Goal: Use online tool/utility: Utilize a website feature to perform a specific function

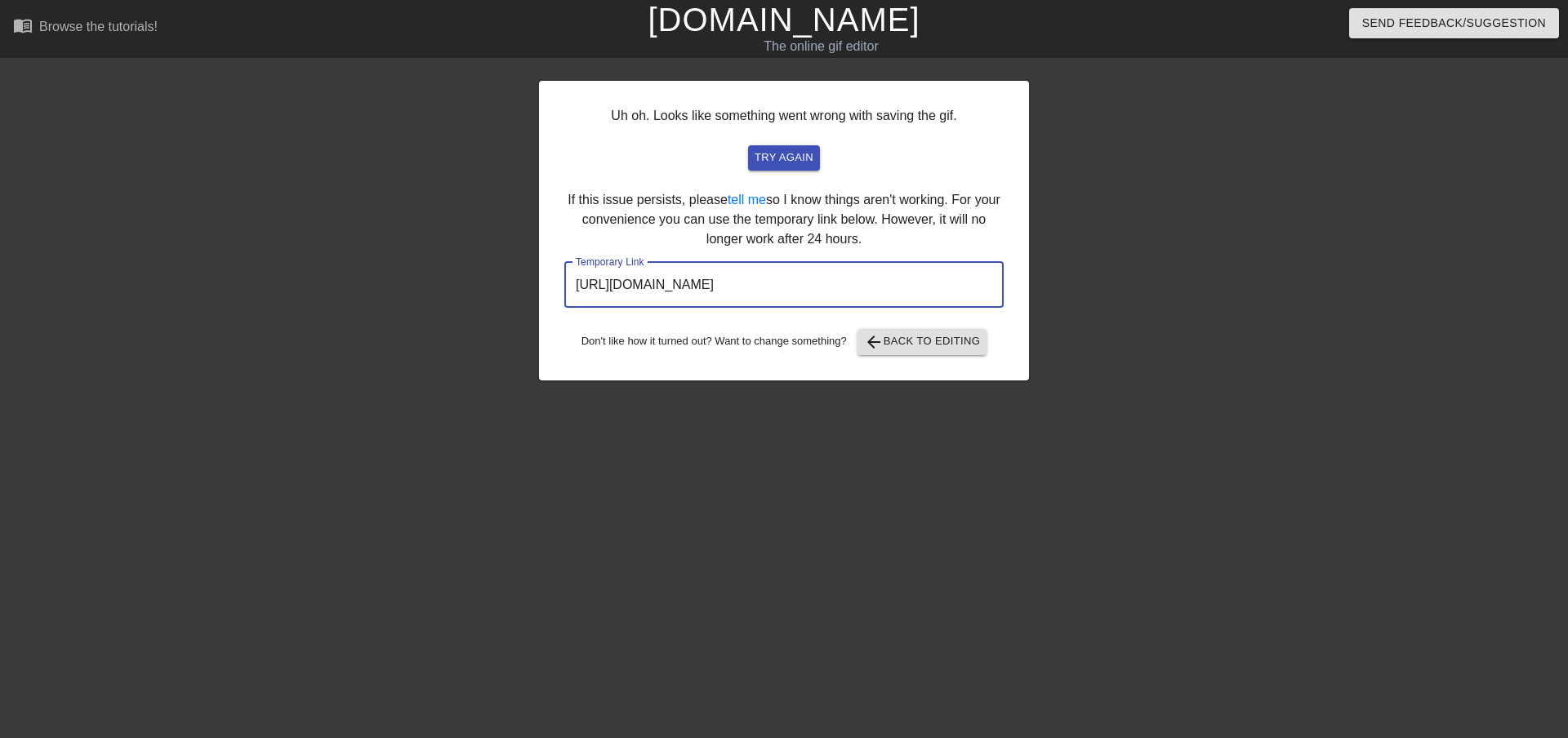
click at [782, 13] on link "[DOMAIN_NAME]" at bounding box center [783, 20] width 272 height 36
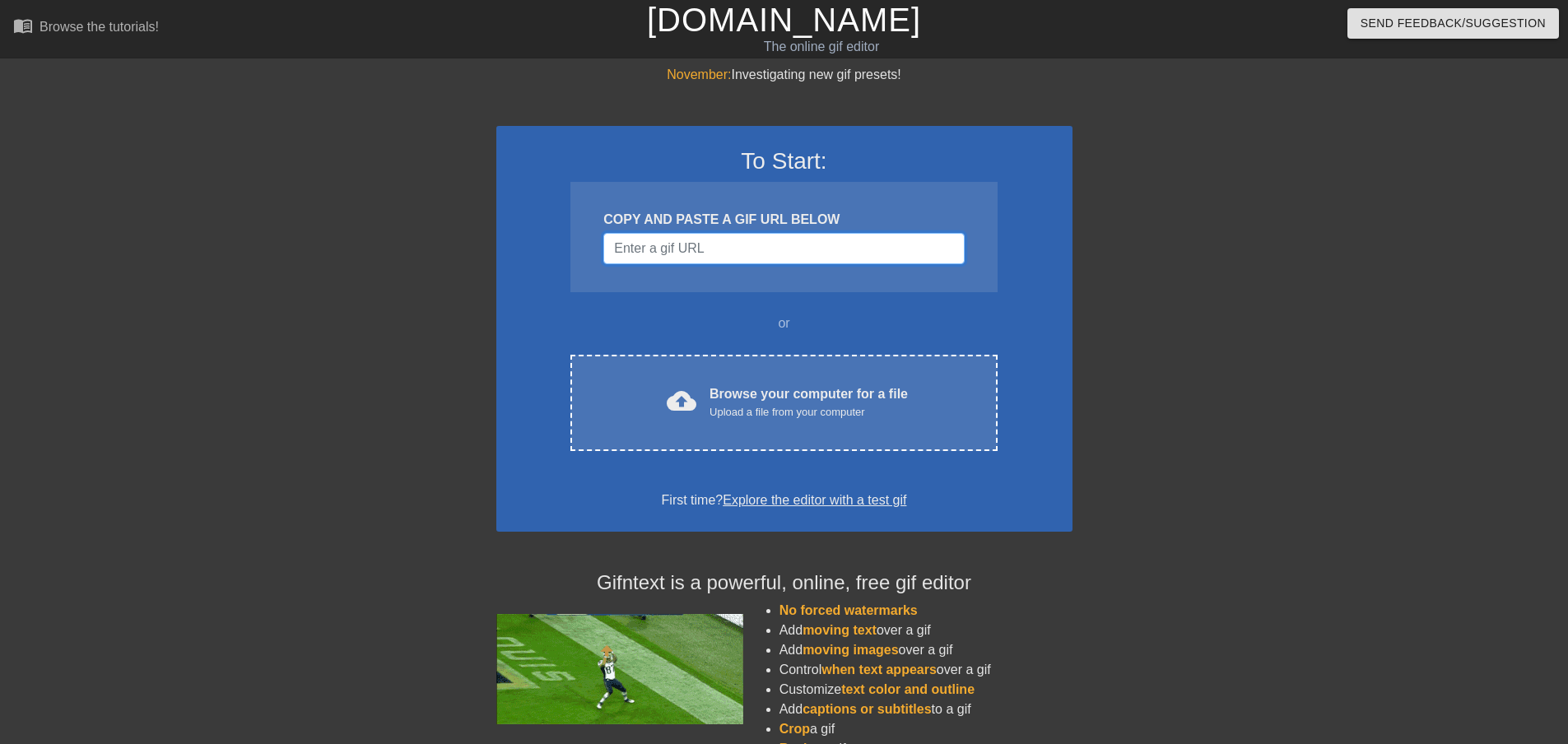
click at [707, 244] on input "Username" at bounding box center [783, 248] width 360 height 31
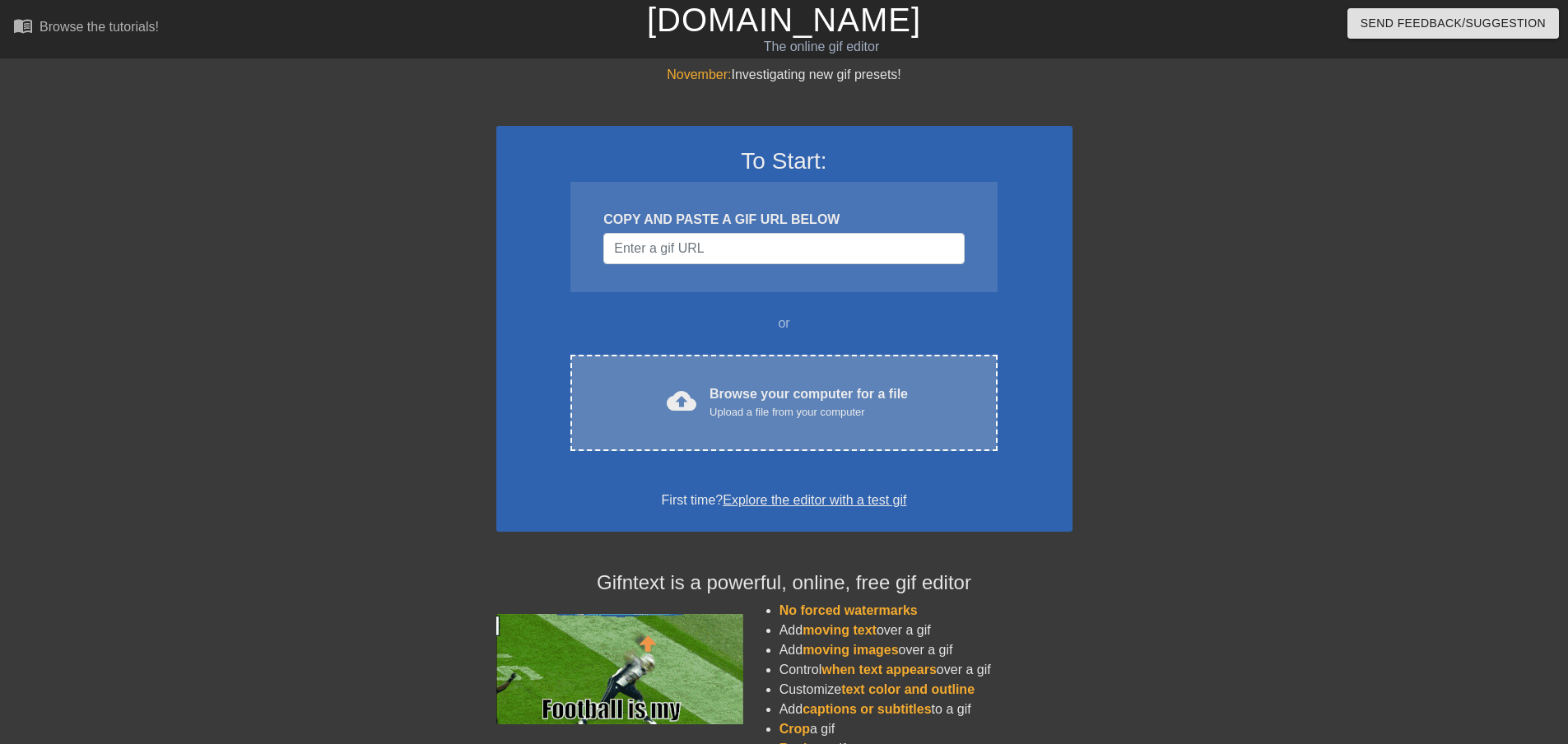
click at [717, 395] on div "Browse your computer for a file Upload a file from your computer" at bounding box center [809, 403] width 199 height 36
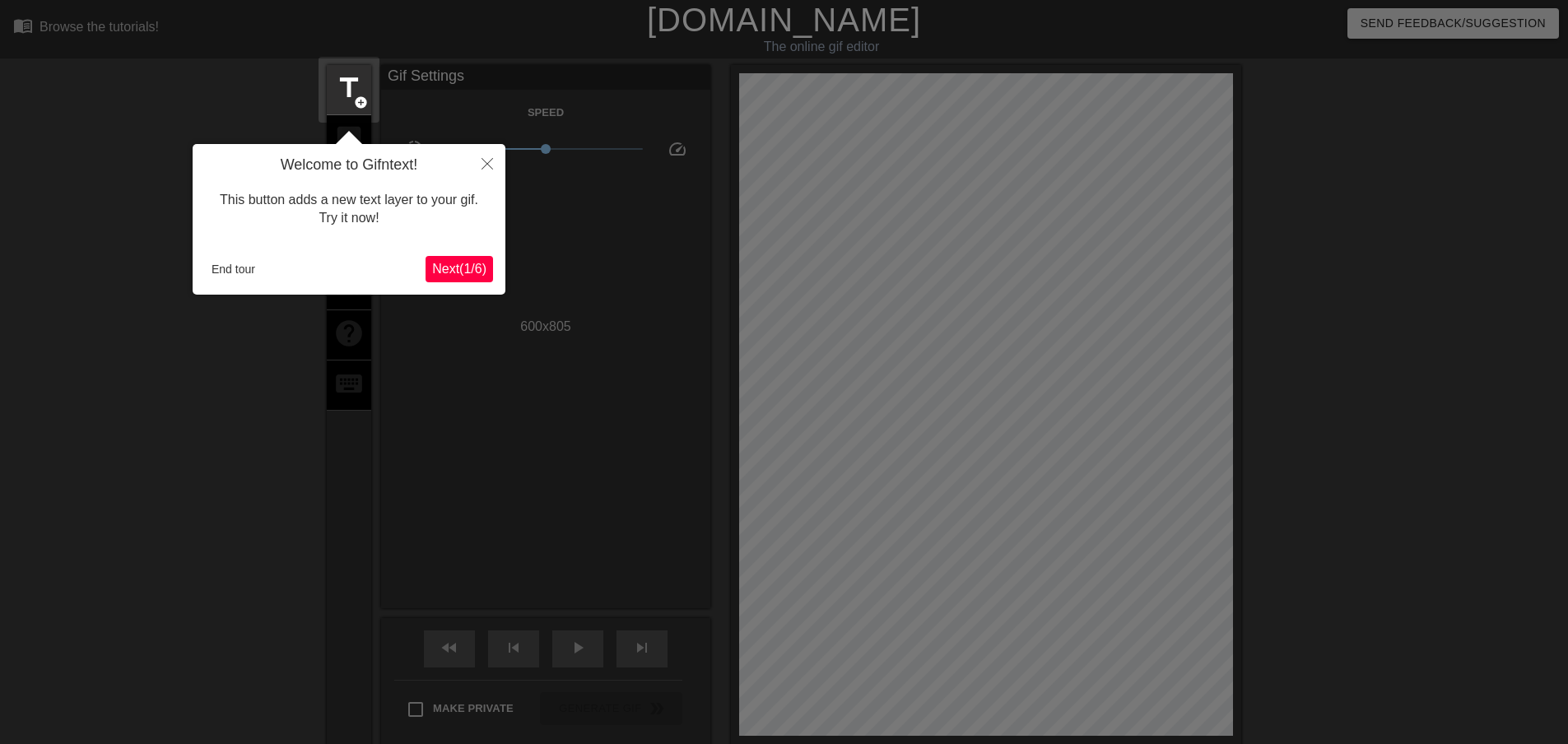
scroll to position [40, 0]
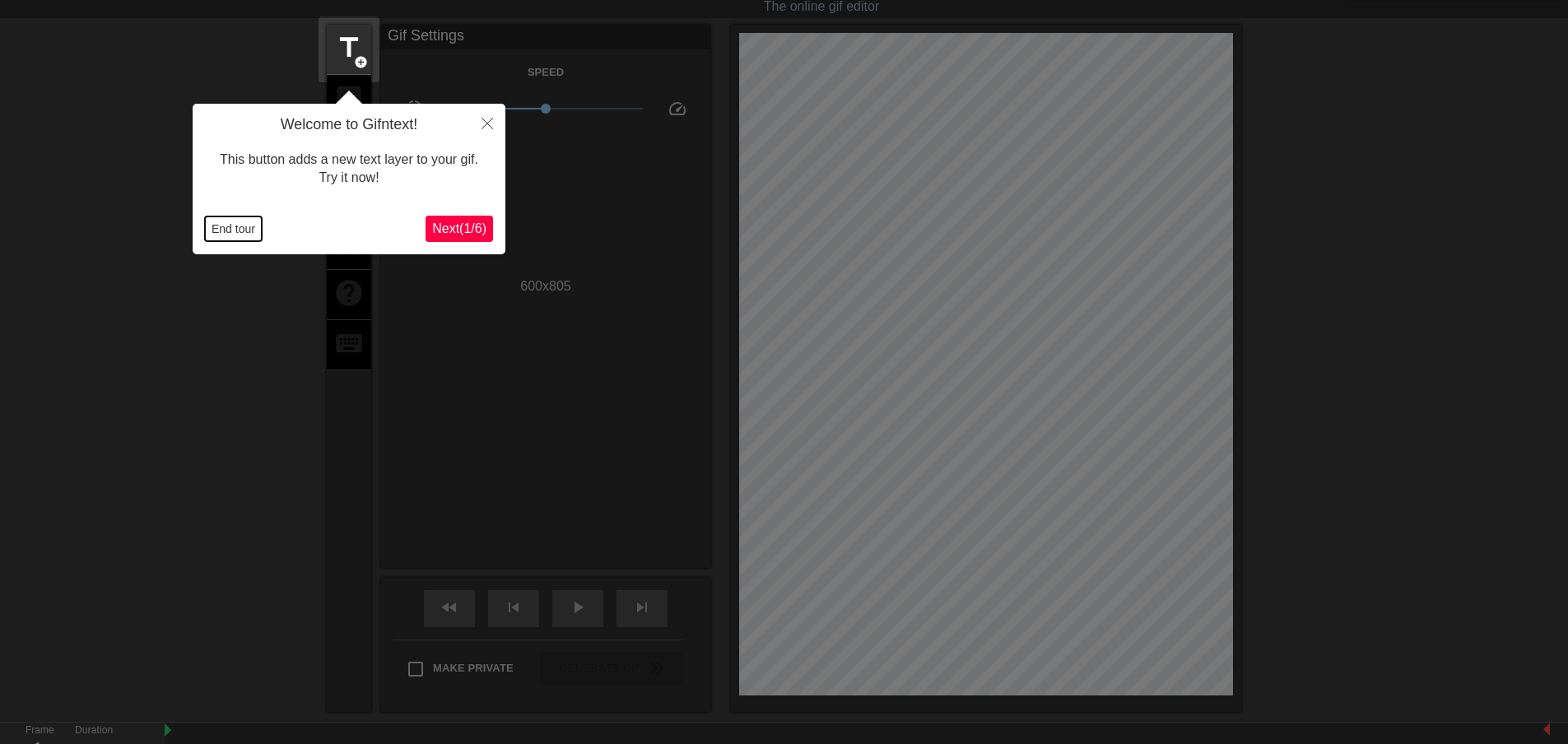
click at [243, 231] on button "End tour" at bounding box center [233, 228] width 57 height 24
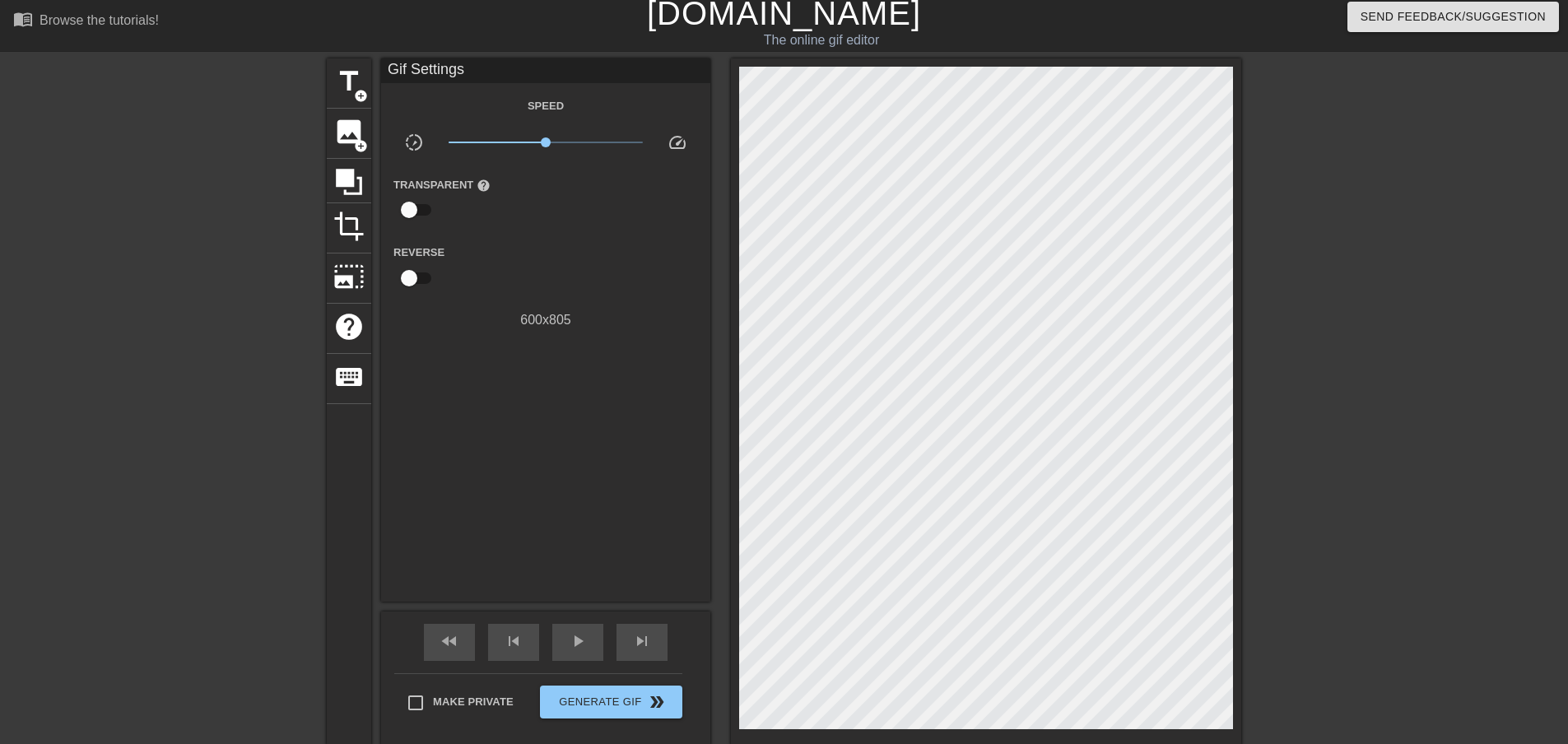
scroll to position [0, 0]
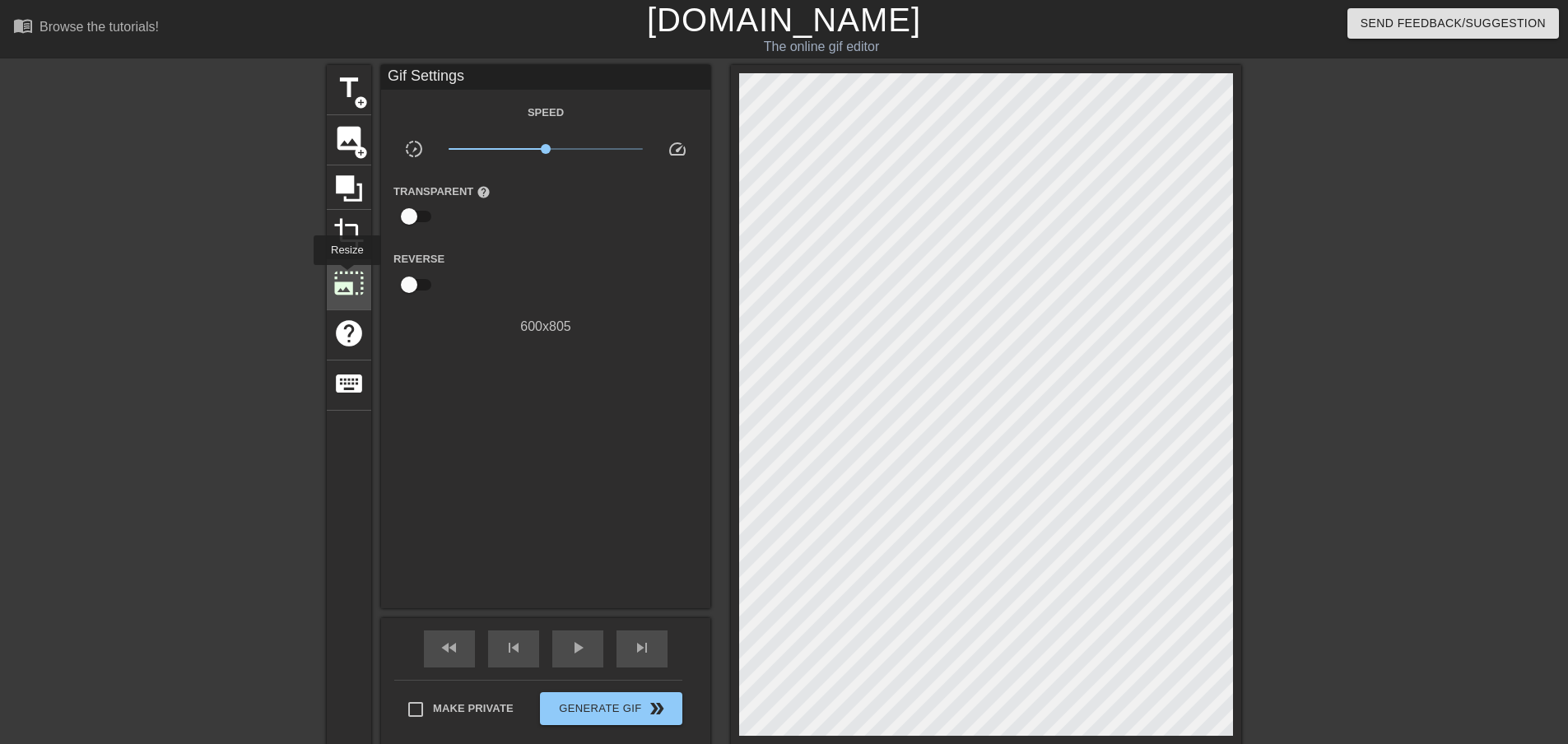
click at [346, 277] on span "photo_size_select_large" at bounding box center [349, 283] width 31 height 31
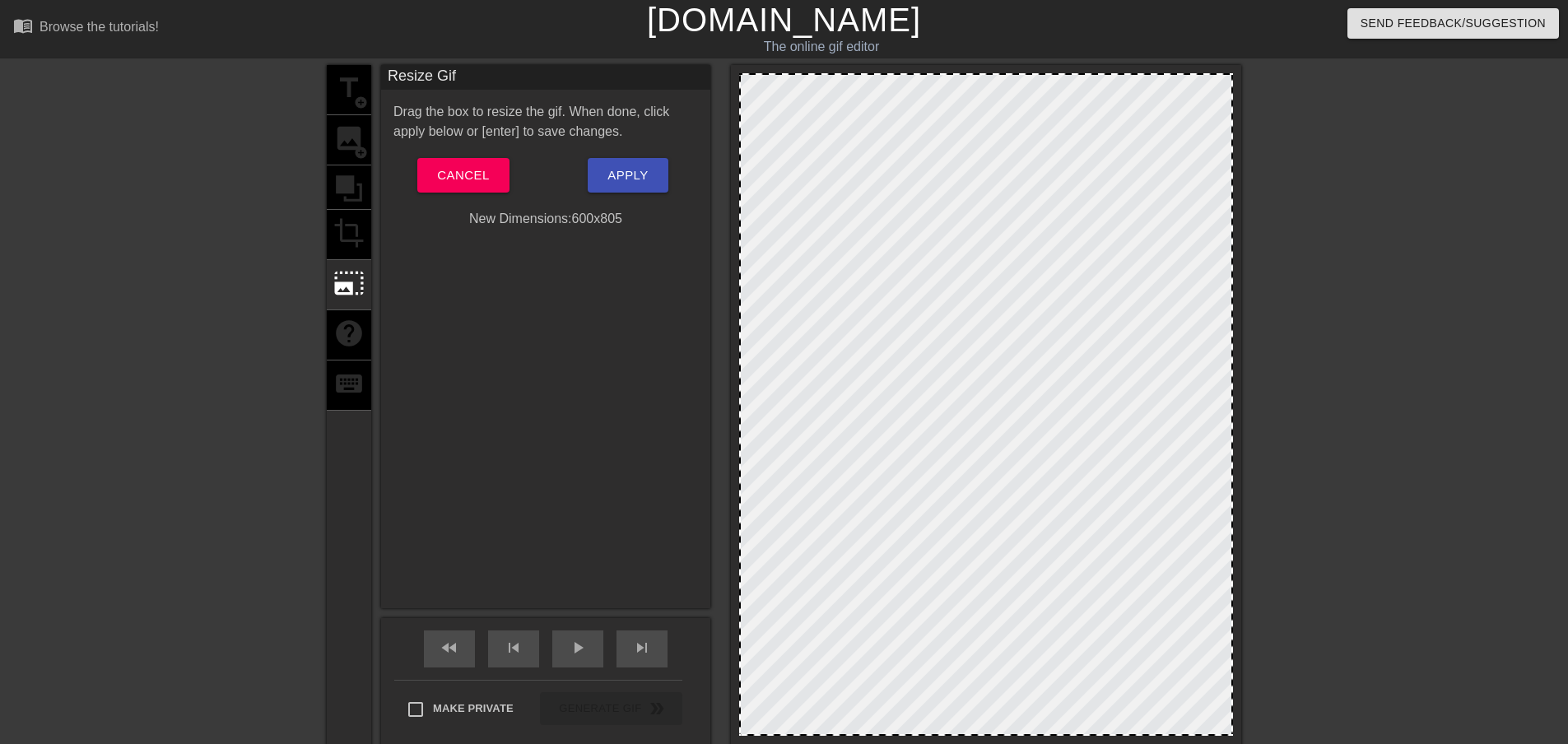
click at [348, 147] on div "title add_circle image add_circle crop photo_size_select_large help keyboard" at bounding box center [349, 408] width 44 height 687
click at [341, 181] on div "title add_circle image add_circle crop photo_size_select_large help keyboard" at bounding box center [349, 408] width 44 height 687
click at [369, 250] on div "title add_circle image add_circle crop photo_size_select_large help keyboard" at bounding box center [349, 408] width 44 height 687
click at [352, 318] on div "title add_circle image add_circle crop photo_size_select_large help keyboard" at bounding box center [349, 408] width 44 height 687
click at [432, 174] on button "Cancel" at bounding box center [463, 175] width 92 height 34
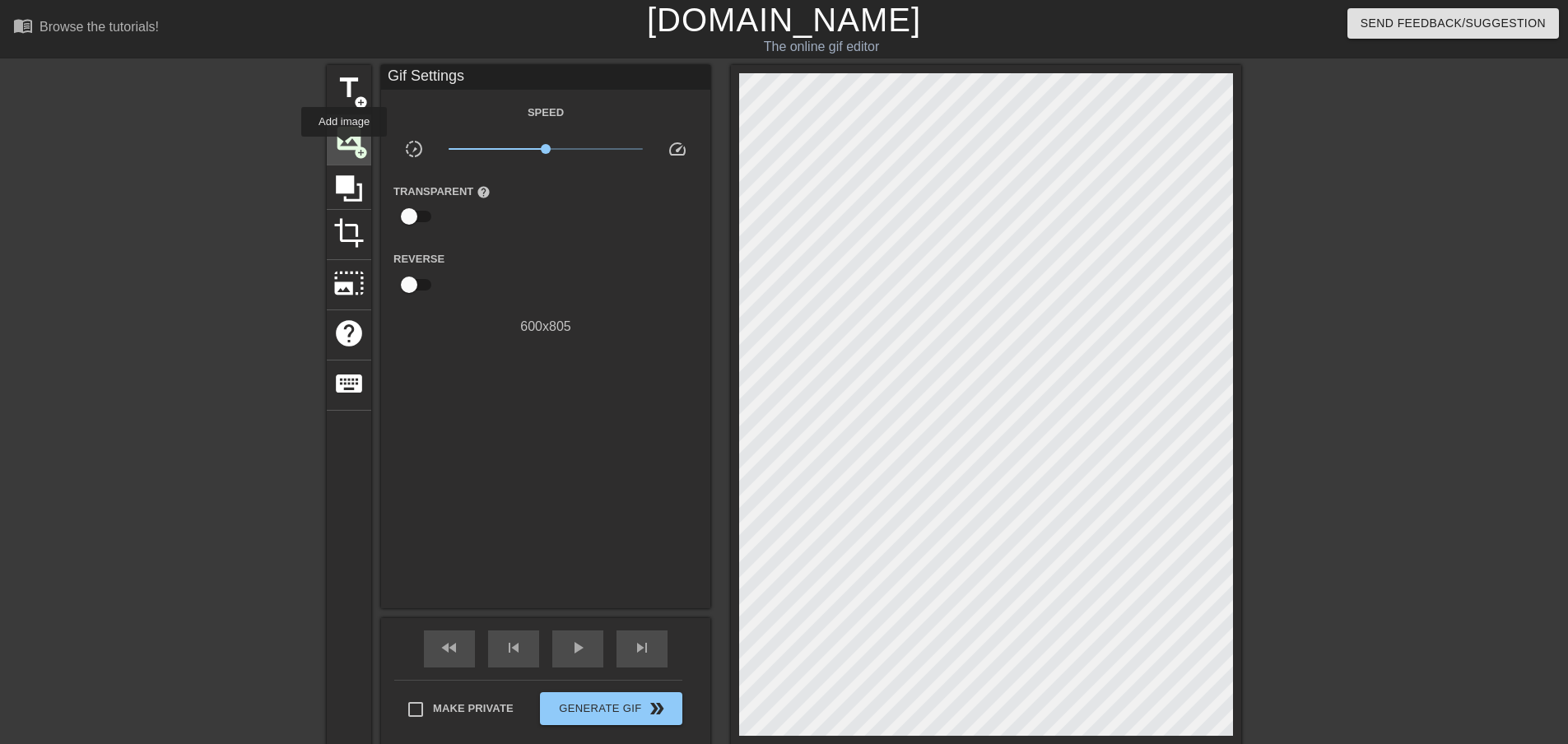
click at [344, 148] on span "image" at bounding box center [349, 137] width 31 height 31
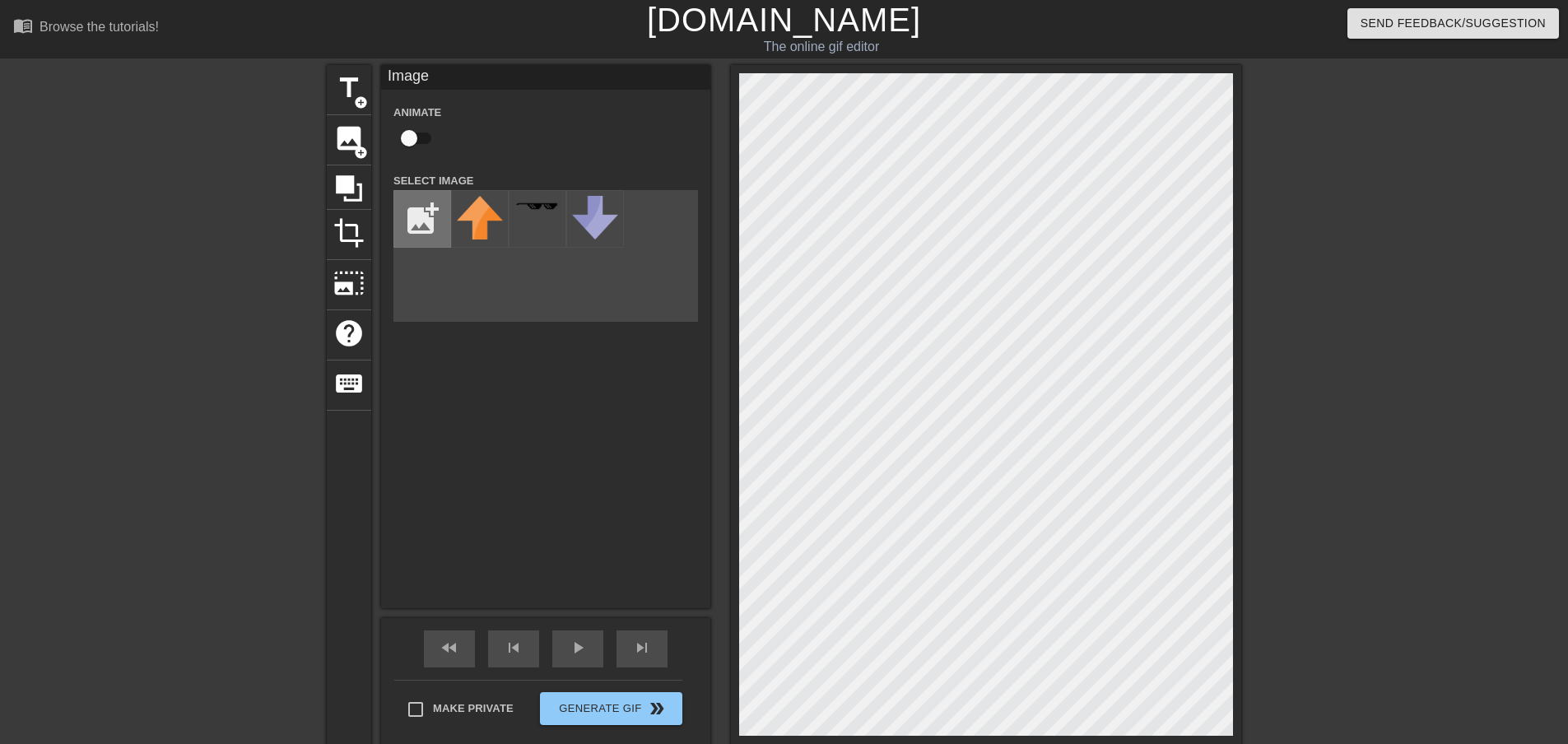
click at [425, 225] on input "file" at bounding box center [422, 218] width 56 height 56
type input "C:\fakepath\;lokjm;j.PNG"
click at [484, 225] on img at bounding box center [479, 226] width 46 height 61
click at [1447, 362] on div "title add_circle image add_circle crop photo_size_select_large help keyboard Im…" at bounding box center [784, 408] width 1568 height 687
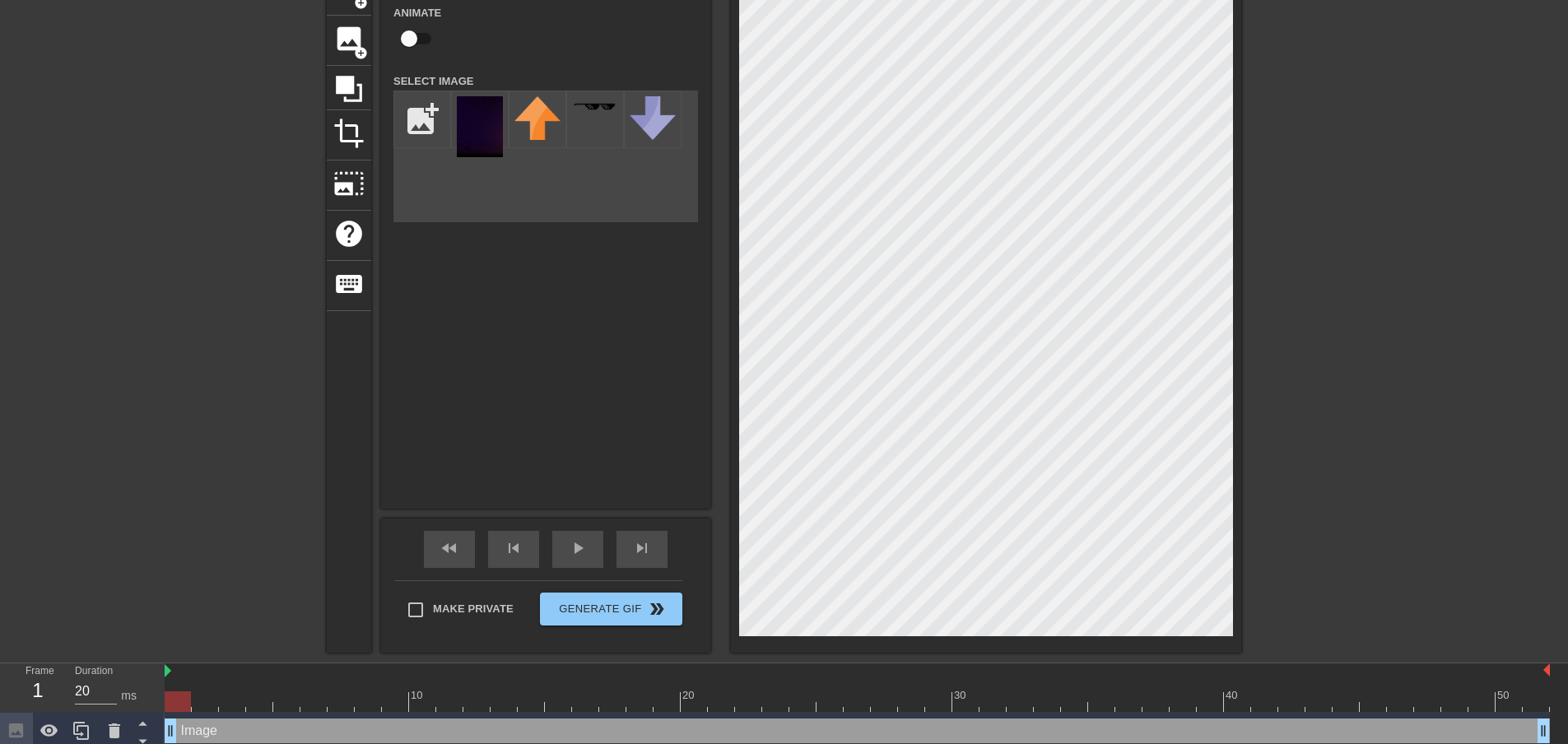
scroll to position [109, 0]
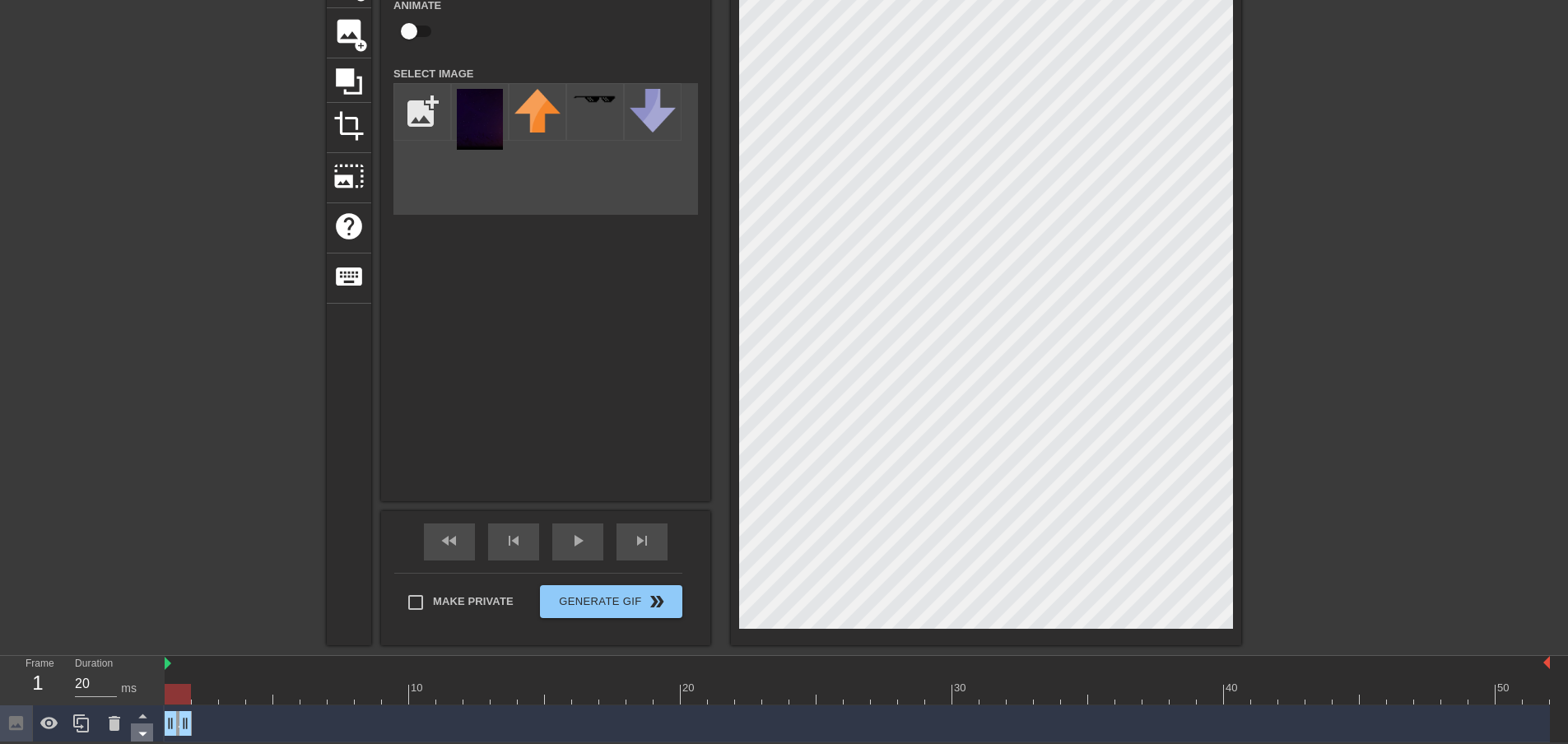
drag, startPoint x: 1545, startPoint y: 720, endPoint x: 141, endPoint y: 723, distance: 1404.0
click at [162, 740] on div "Frame 1 Duration 20 ms 10 20 30 40 50 Image drag_handle drag_handle" at bounding box center [784, 699] width 1568 height 86
click at [105, 683] on input "19" at bounding box center [95, 683] width 42 height 26
drag, startPoint x: 102, startPoint y: 683, endPoint x: 82, endPoint y: 686, distance: 20.2
click at [82, 686] on input "19" at bounding box center [95, 683] width 42 height 26
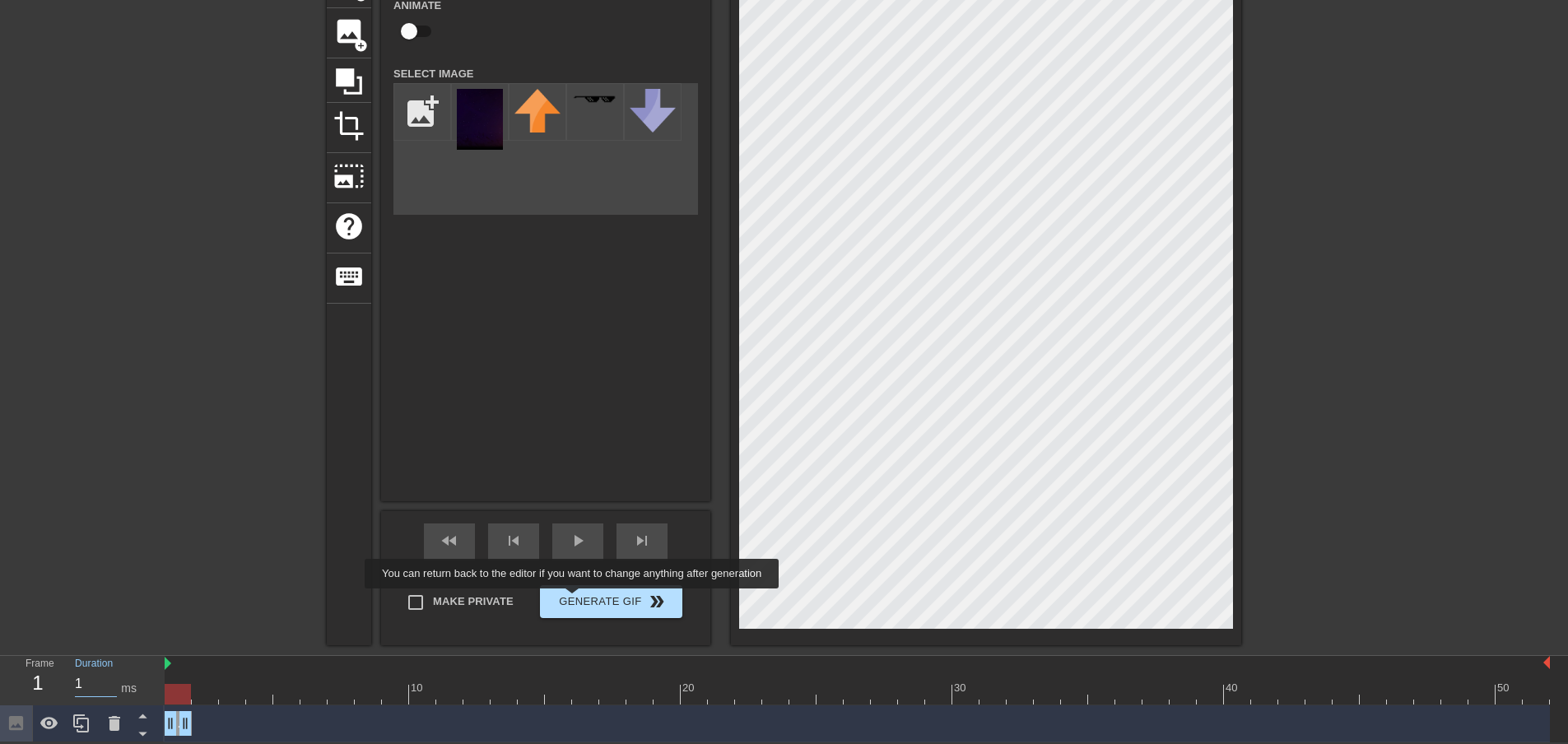
type input "1"
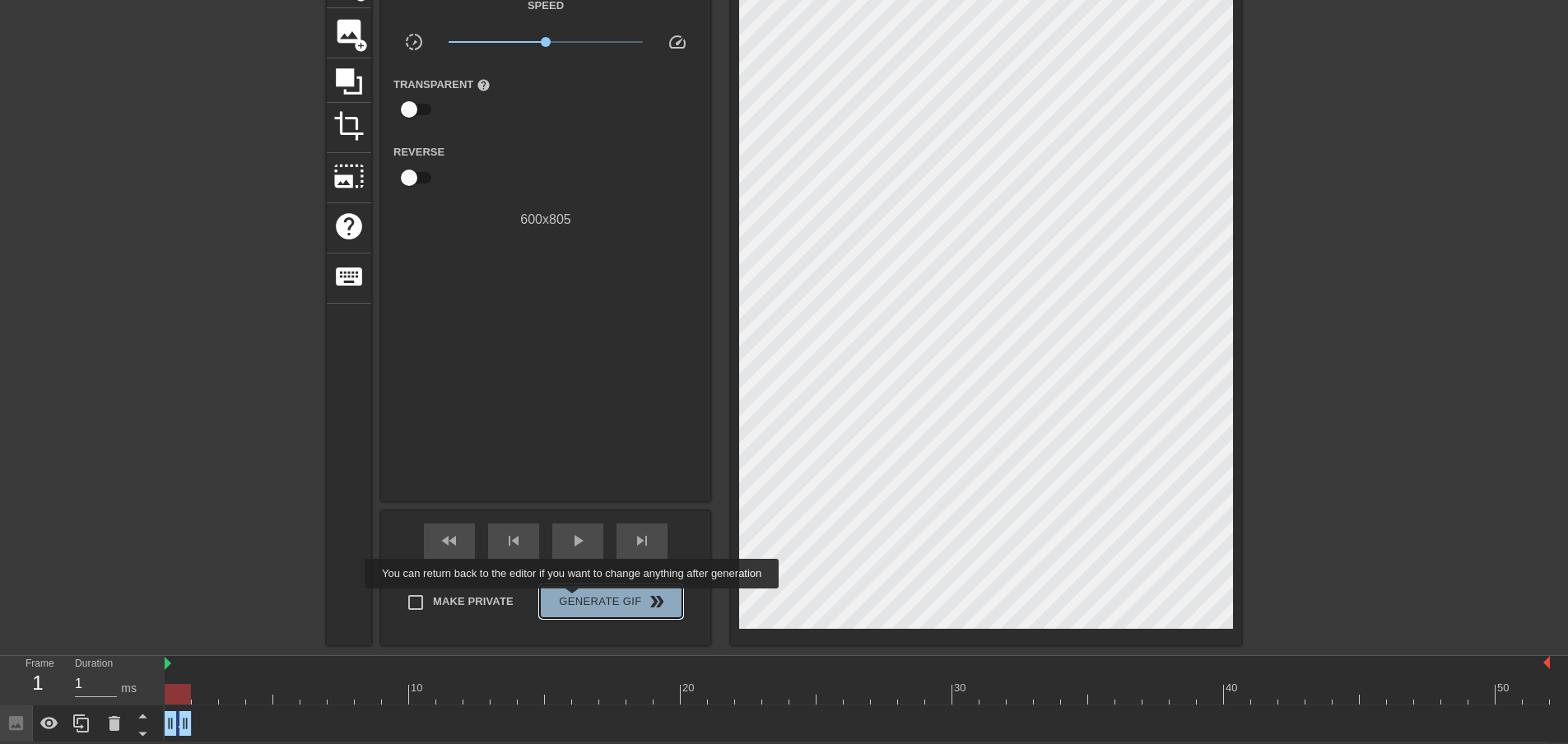
click at [573, 600] on span "Generate Gif double_arrow" at bounding box center [611, 602] width 129 height 20
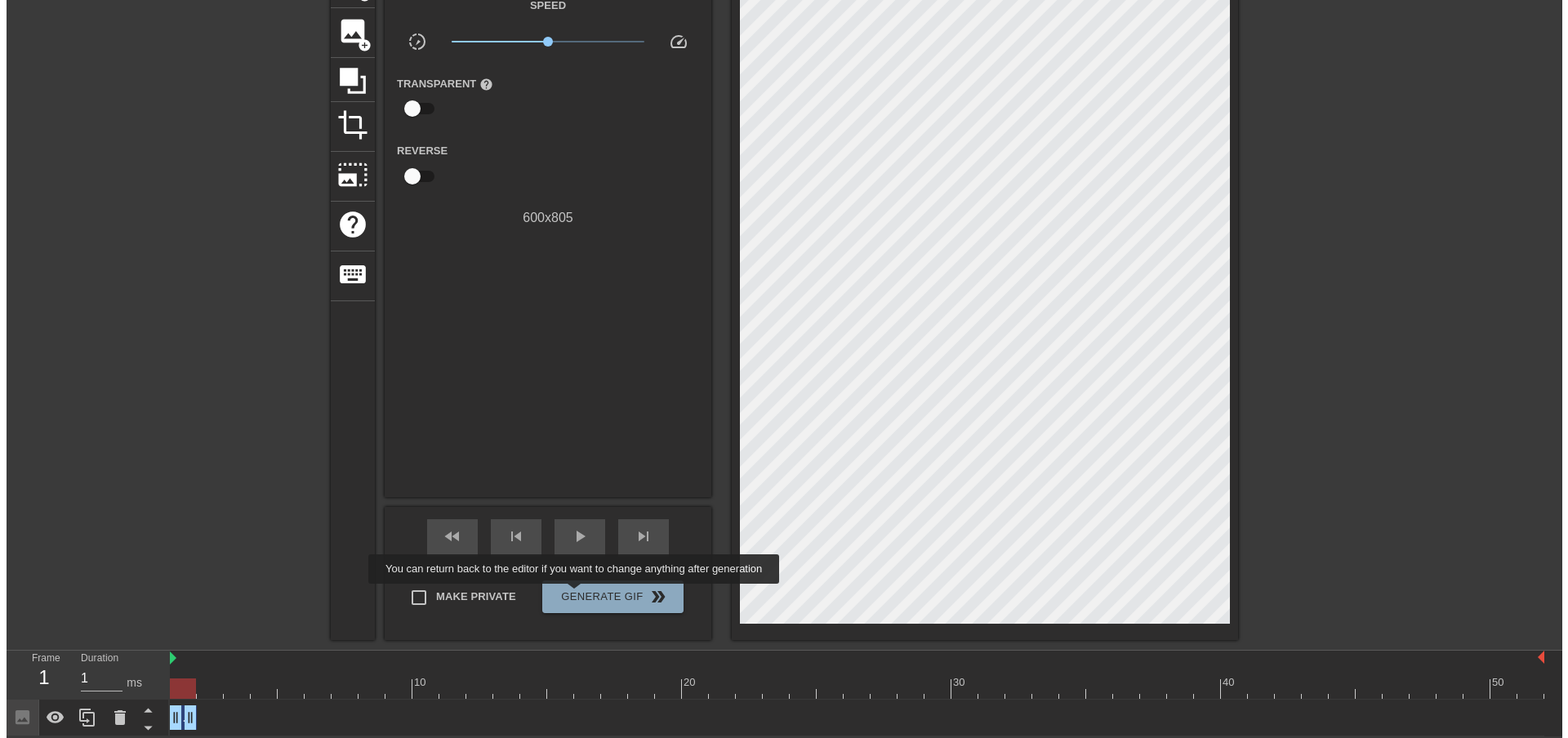
scroll to position [0, 0]
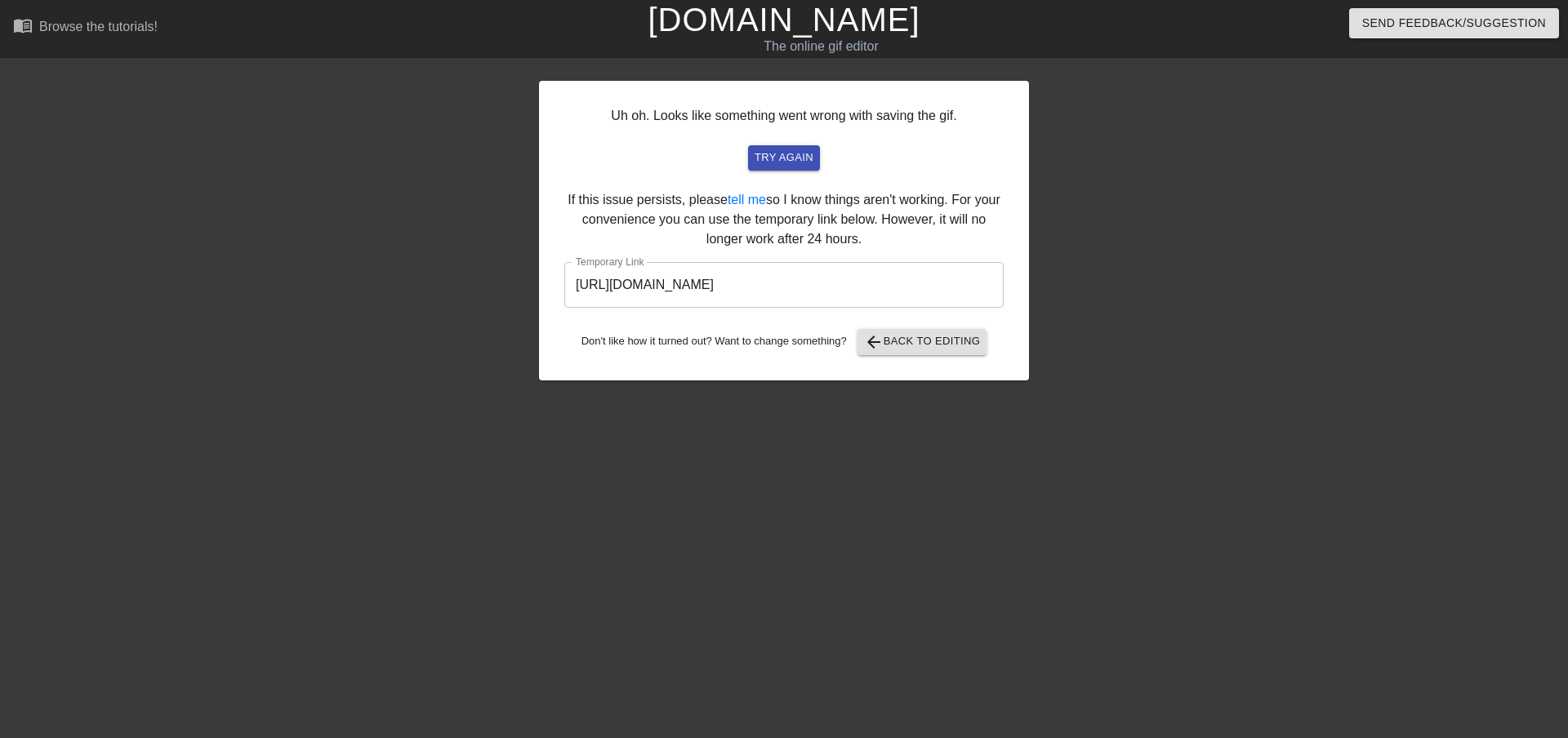
click at [906, 286] on input "https://www.gifntext.com/temp_generations/b9e0vjaX.gif" at bounding box center [784, 284] width 439 height 45
